Goal: Download file/media

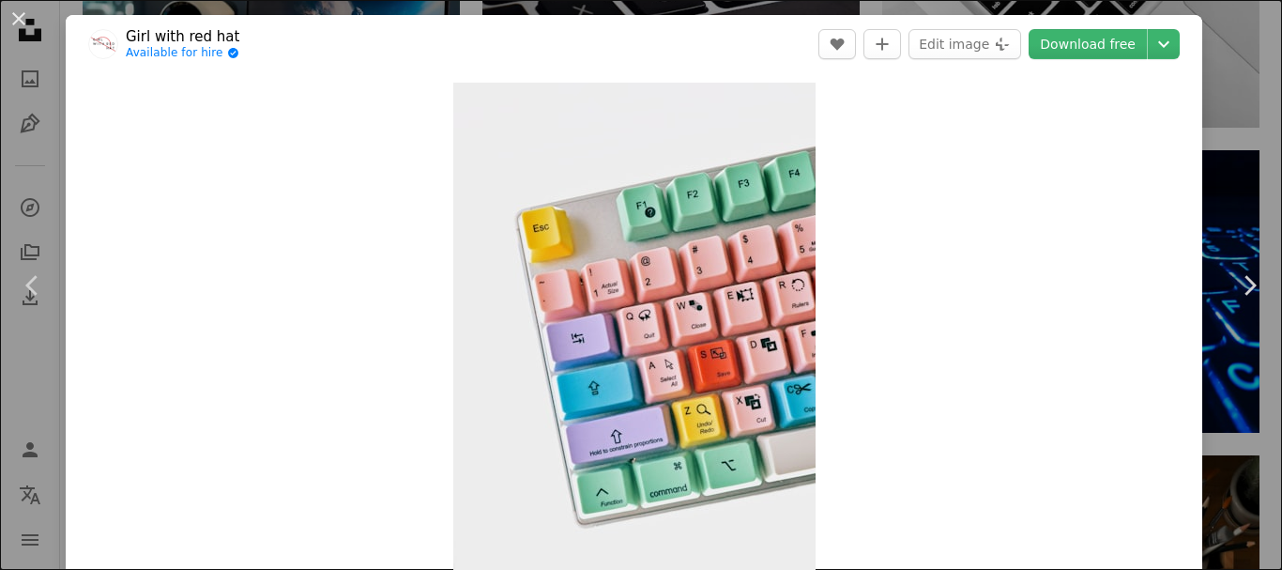
scroll to position [2500, 0]
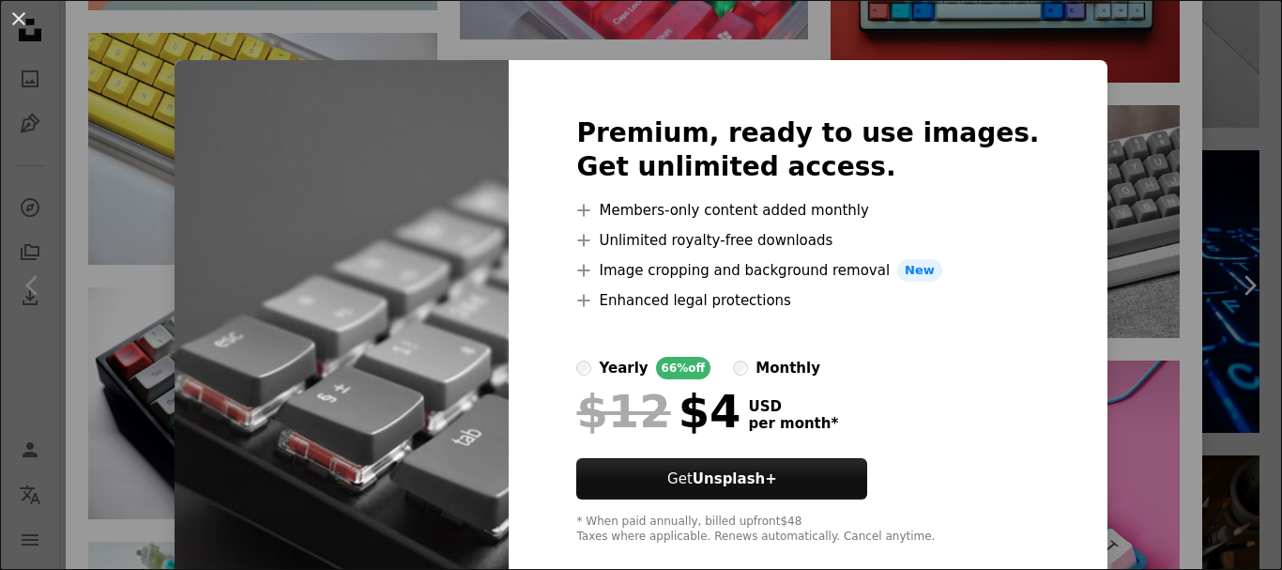
click at [1101, 256] on div "An X shape Premium, ready to use images. Get unlimited access. A plus sign Memb…" at bounding box center [641, 285] width 1282 height 570
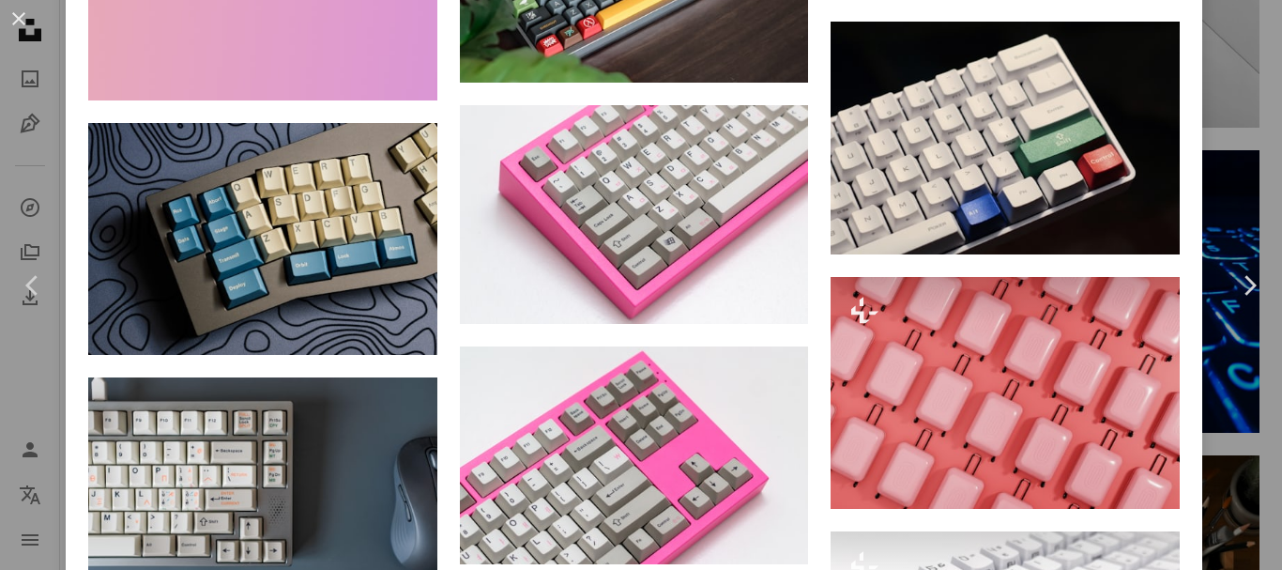
scroll to position [4221, 0]
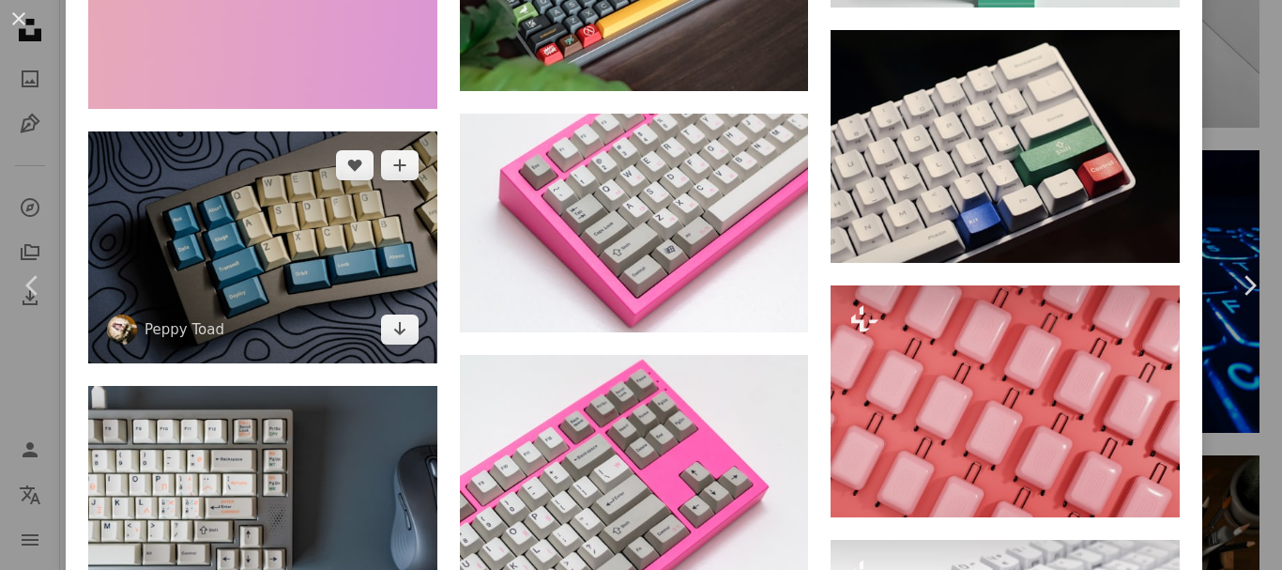
click at [333, 177] on img at bounding box center [262, 247] width 349 height 233
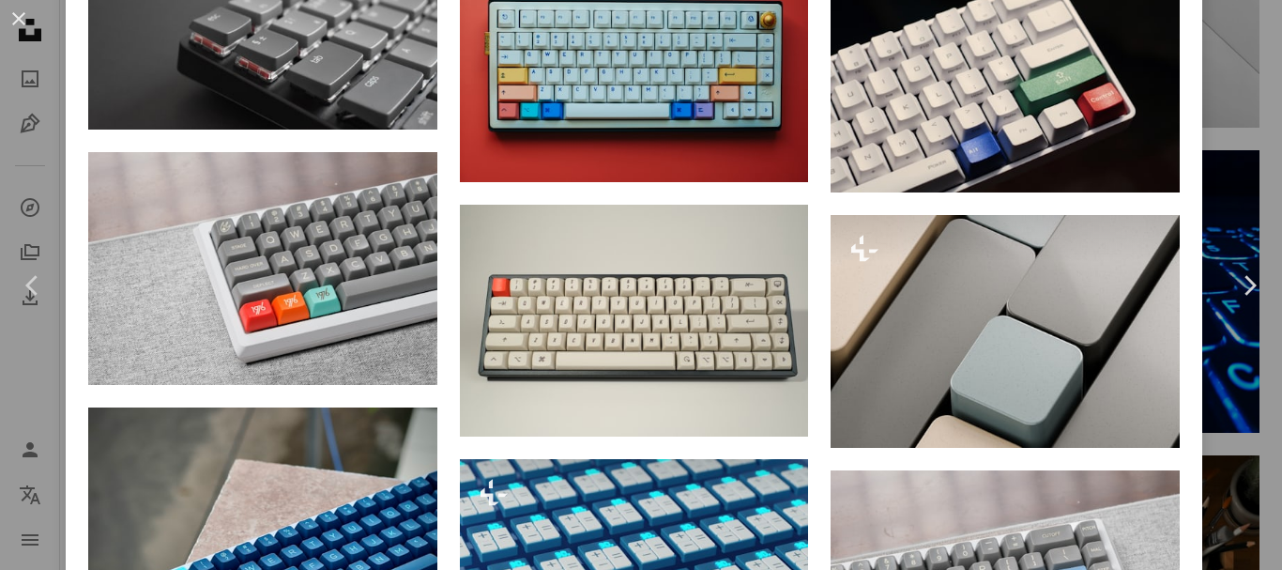
scroll to position [2223, 0]
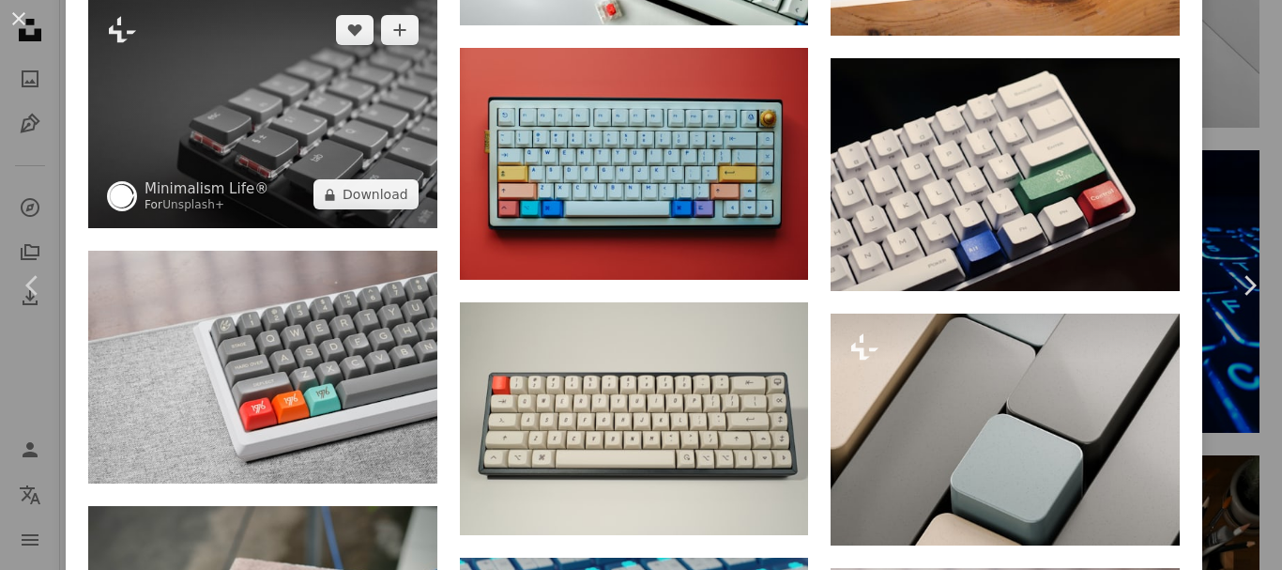
click at [343, 80] on img at bounding box center [262, 112] width 349 height 233
